Goal: Task Accomplishment & Management: Manage account settings

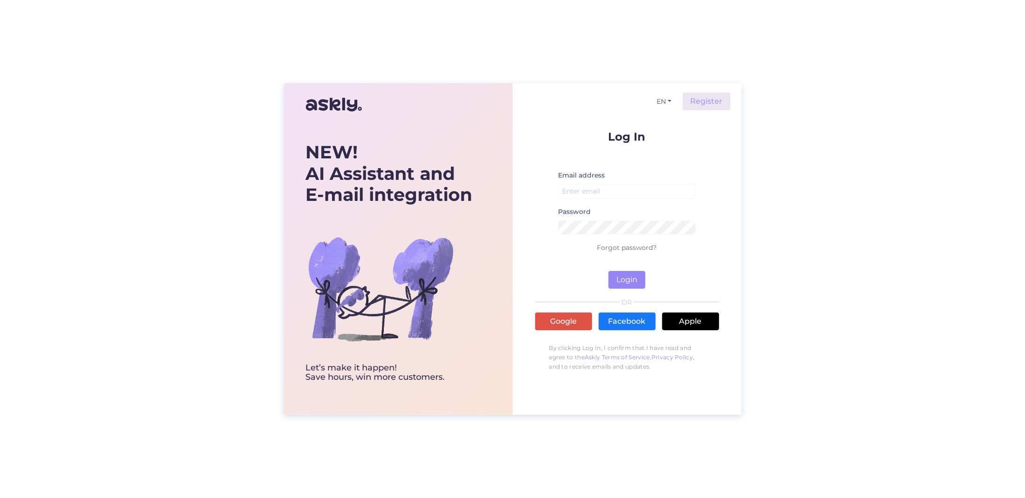
click at [588, 171] on label "Email address" at bounding box center [581, 175] width 47 height 10
click at [596, 176] on label "Email address" at bounding box center [581, 175] width 47 height 10
click at [614, 187] on input "email" at bounding box center [627, 191] width 138 height 14
type input "[EMAIL_ADDRESS][DOMAIN_NAME]"
click at [629, 279] on button "Login" at bounding box center [626, 280] width 37 height 18
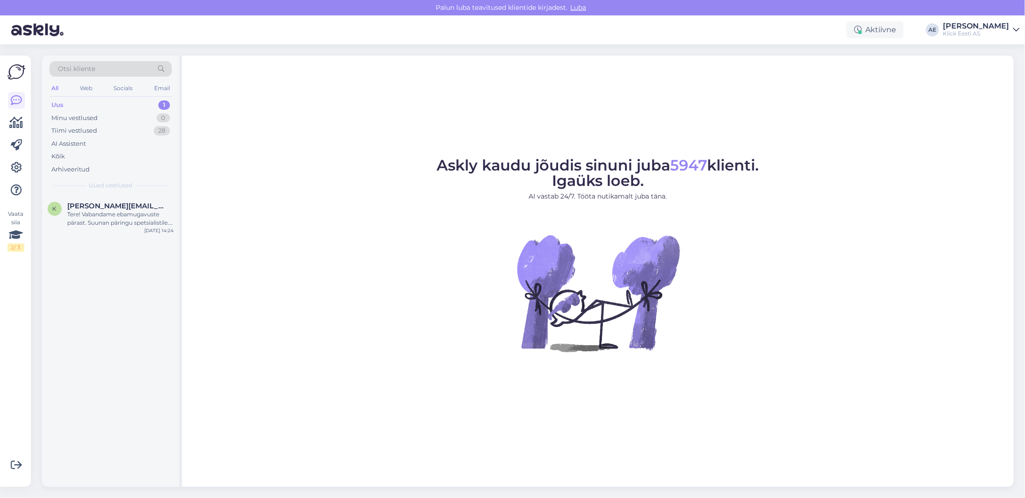
click at [87, 67] on span "Otsi kliente" at bounding box center [76, 69] width 37 height 10
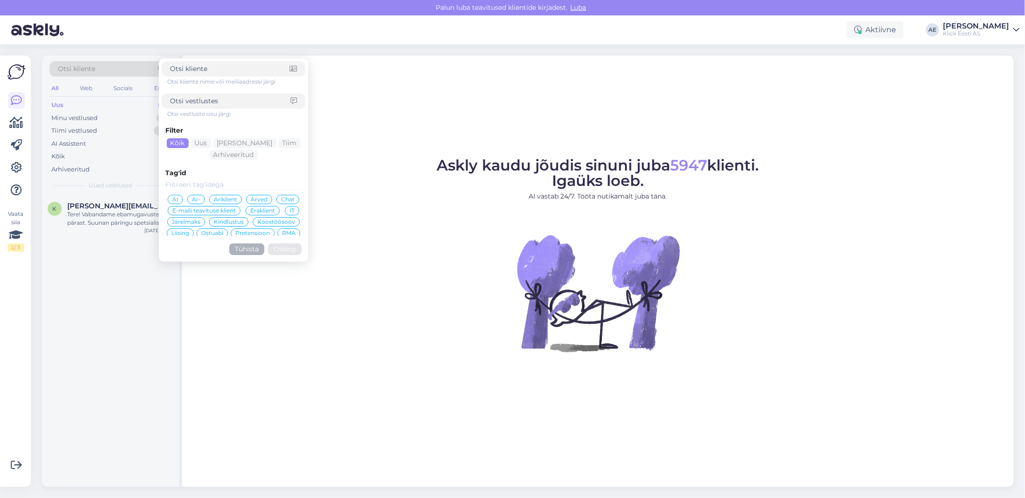
type input "[EMAIL_ADDRESS][DOMAIN_NAME]"
click button "Otsing" at bounding box center [285, 249] width 34 height 12
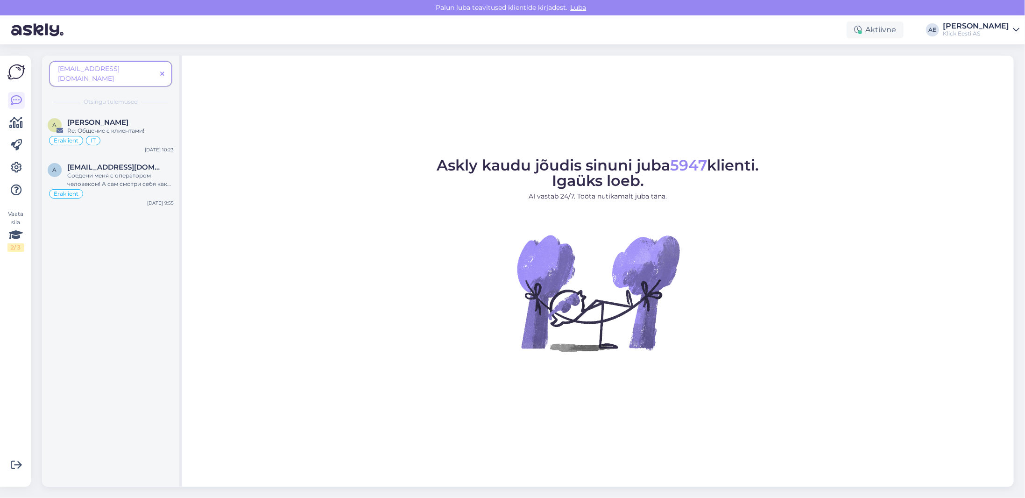
click at [107, 171] on div "Соедени меня с оператором человеком! А сам смотри себя как не удачный помощник!" at bounding box center [120, 179] width 106 height 17
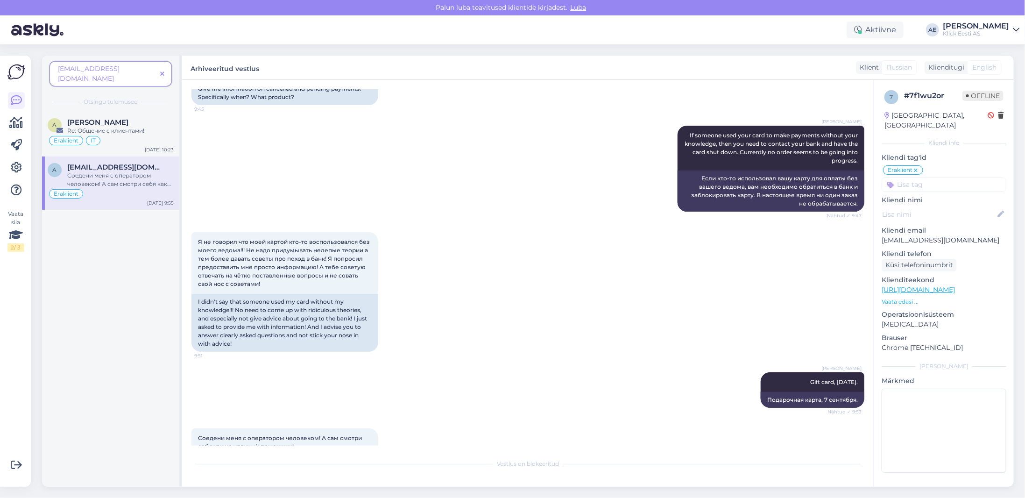
scroll to position [465, 0]
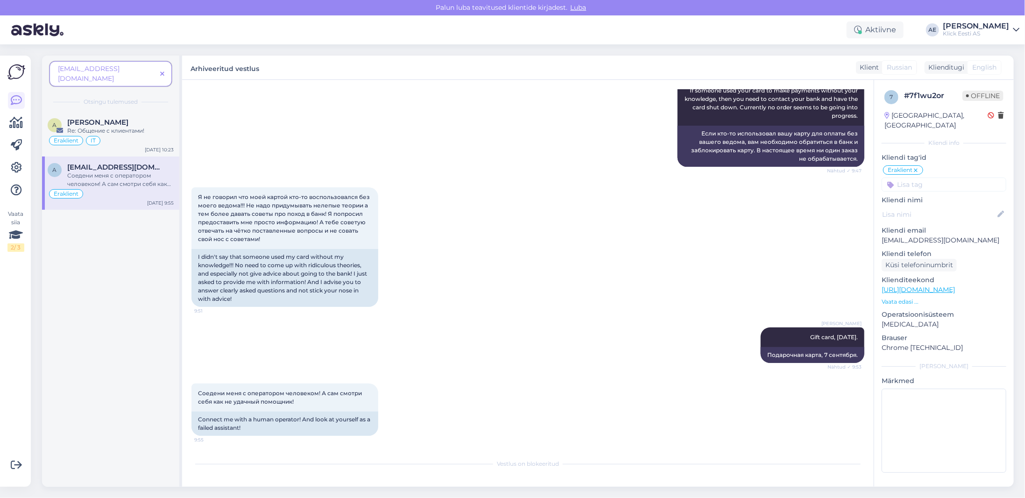
click at [115, 127] on div "Re: Общение с клиентами!" at bounding box center [120, 131] width 106 height 8
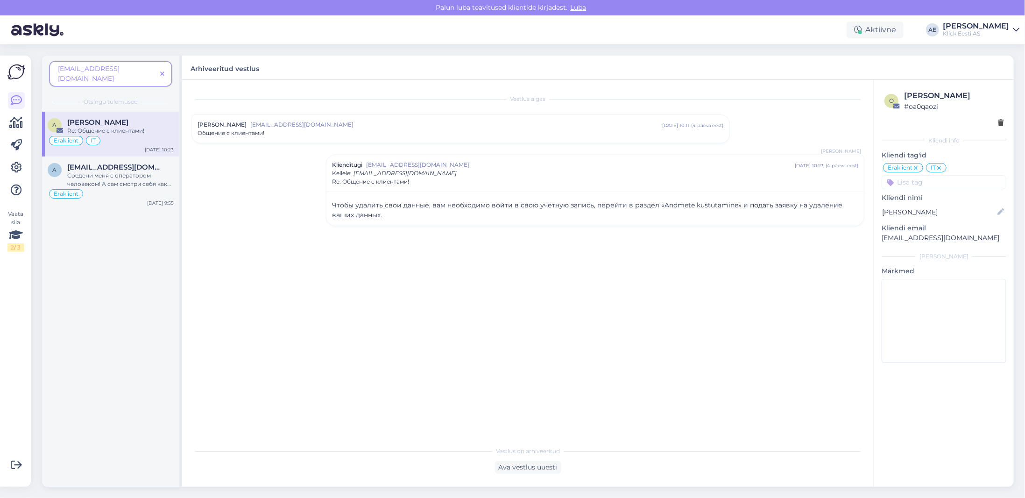
click at [112, 171] on div "Соедени меня с оператором человеком! А сам смотри себя как не удачный помощник!" at bounding box center [120, 179] width 106 height 17
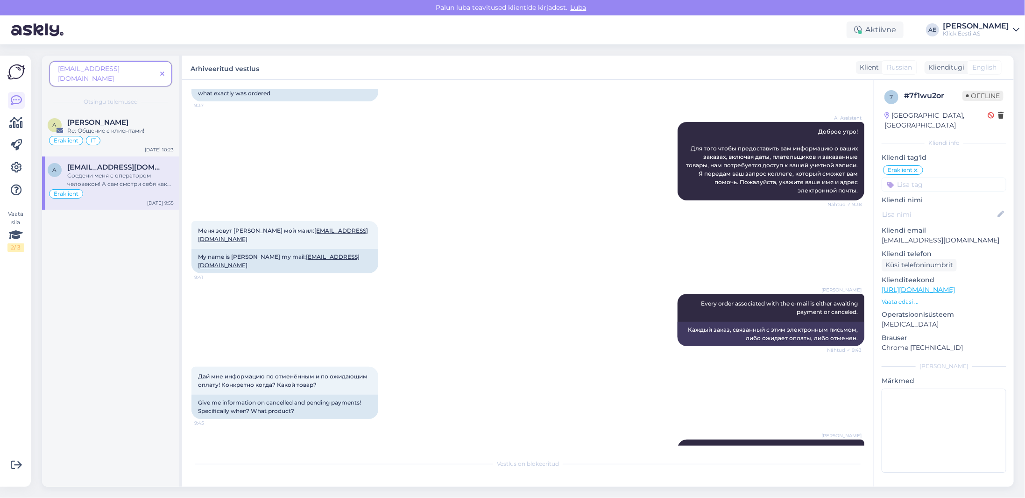
scroll to position [93, 0]
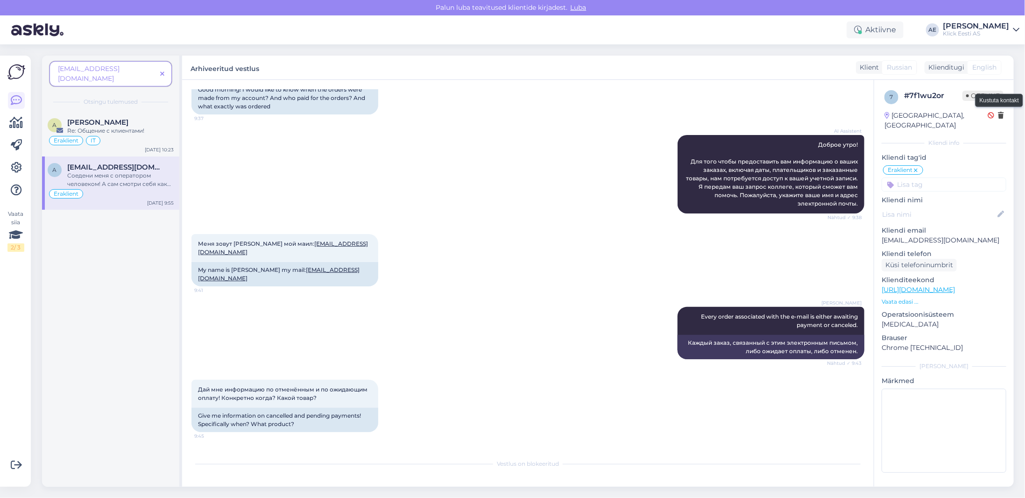
click at [1000, 116] on icon at bounding box center [1001, 116] width 6 height 7
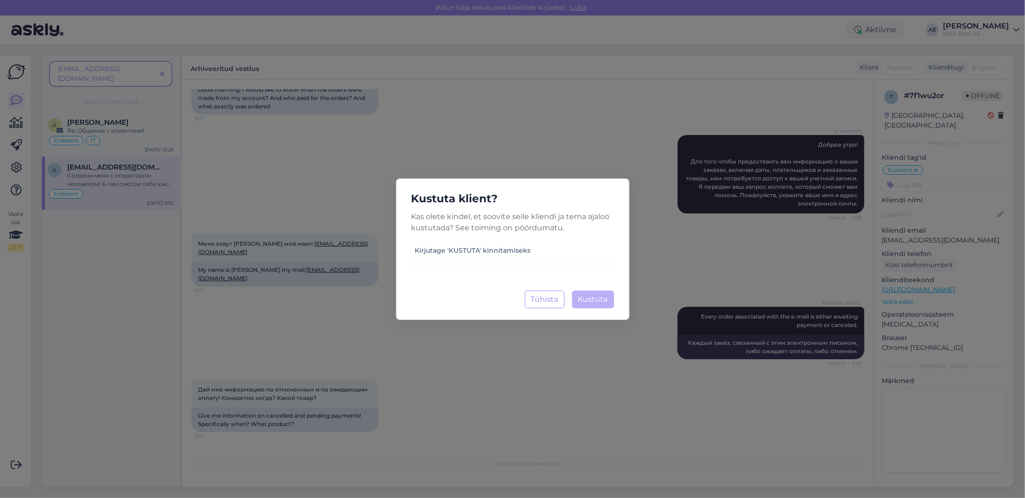
click at [451, 253] on label "Kirjutage 'KUSTUTA' kinnitamiseks" at bounding box center [473, 251] width 116 height 10
click at [450, 264] on input at bounding box center [512, 264] width 195 height 14
type input "KUSTUTA"
click at [583, 293] on button "Kustuta Laadimine..." at bounding box center [593, 299] width 42 height 18
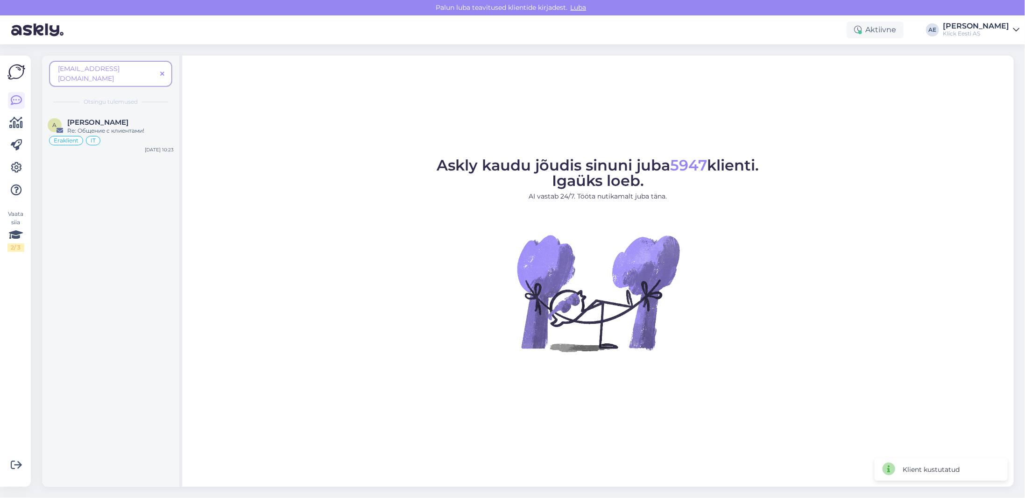
click at [123, 127] on div "Re: Общение с клиентами!" at bounding box center [120, 131] width 106 height 8
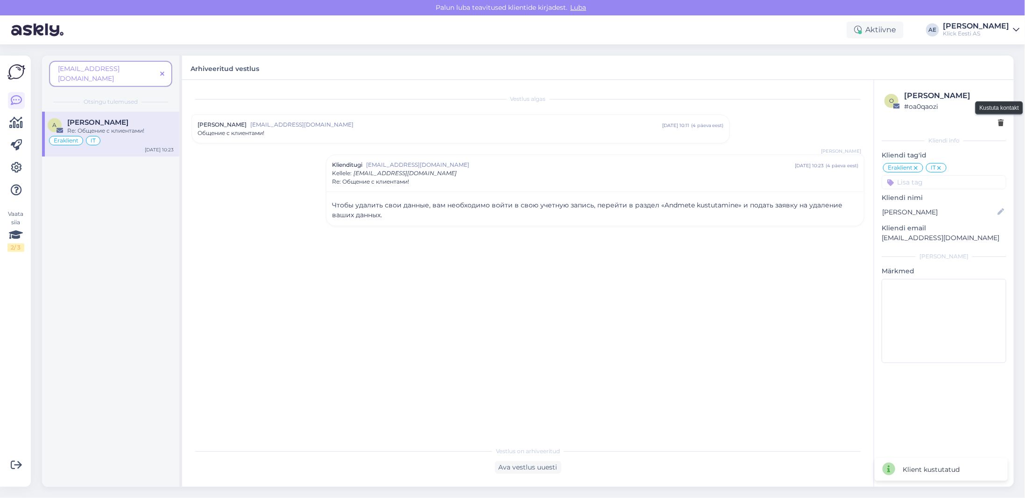
click at [1002, 123] on icon at bounding box center [1001, 123] width 6 height 7
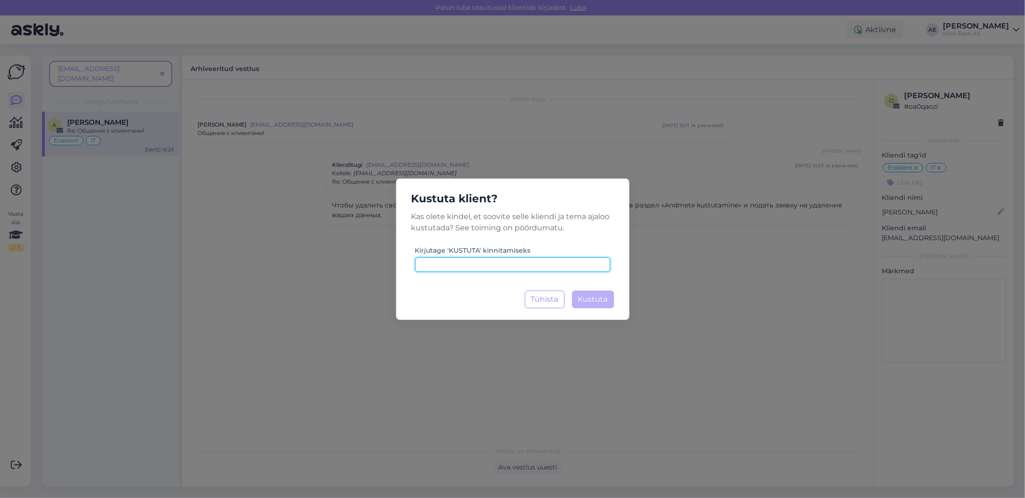
click at [512, 262] on input at bounding box center [512, 264] width 195 height 14
type input "KUSTUTA"
click at [602, 300] on span "Kustuta" at bounding box center [593, 299] width 30 height 9
